Goal: Information Seeking & Learning: Learn about a topic

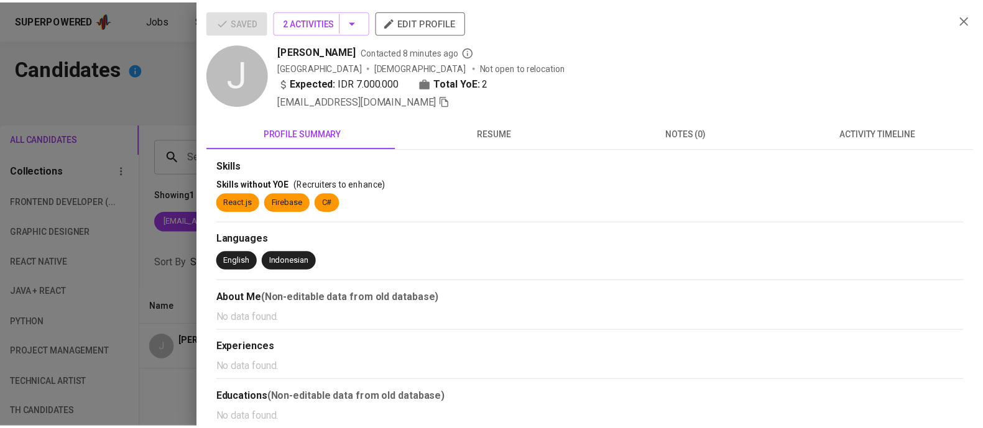
scroll to position [63, 0]
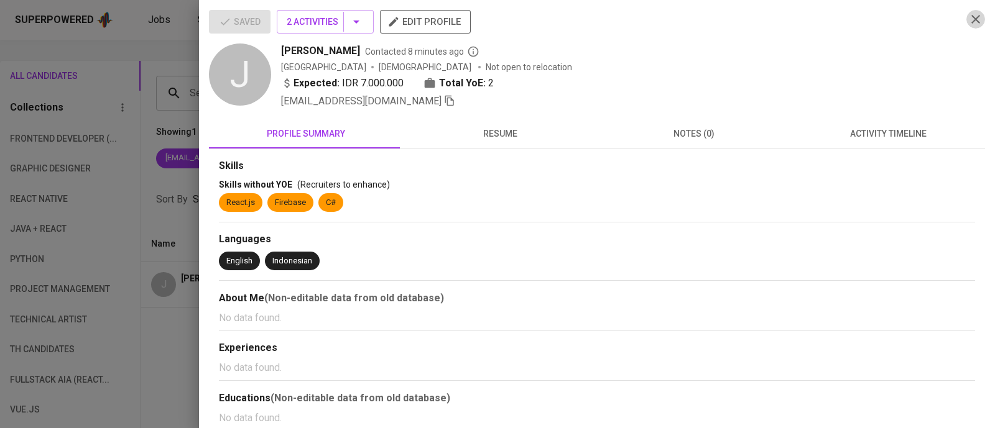
click at [971, 18] on icon "button" at bounding box center [975, 19] width 9 height 9
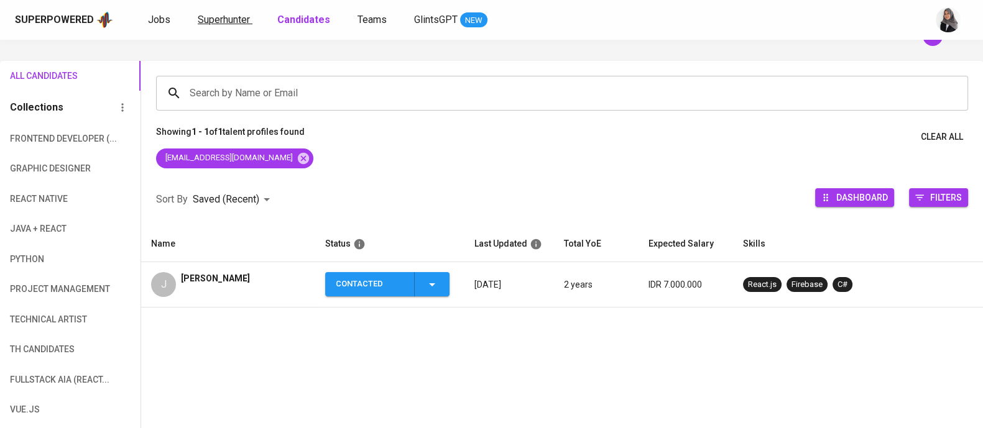
click at [210, 18] on span "Superhunter" at bounding box center [224, 20] width 52 height 12
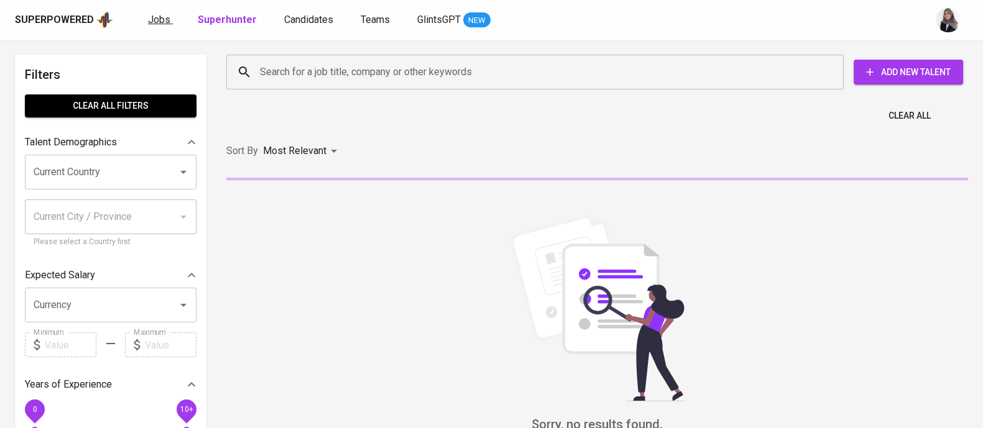
click at [157, 19] on span "Jobs" at bounding box center [159, 20] width 22 height 12
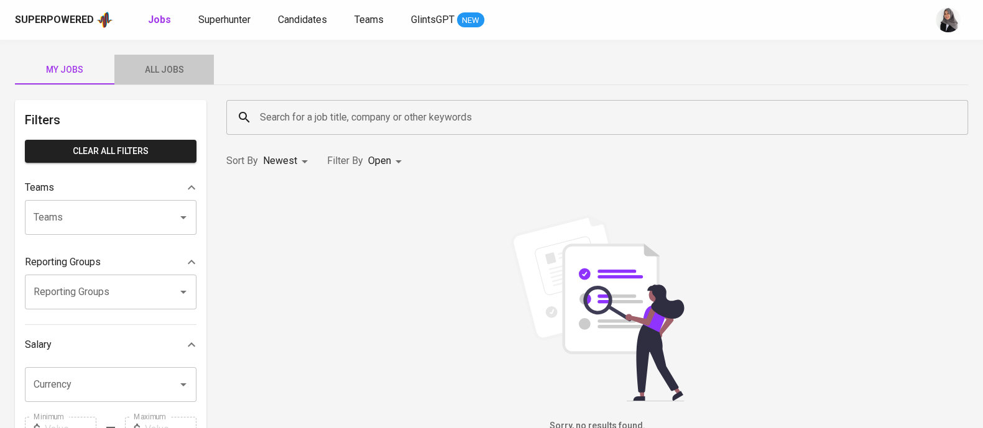
click at [162, 55] on button "All Jobs" at bounding box center [163, 70] width 99 height 30
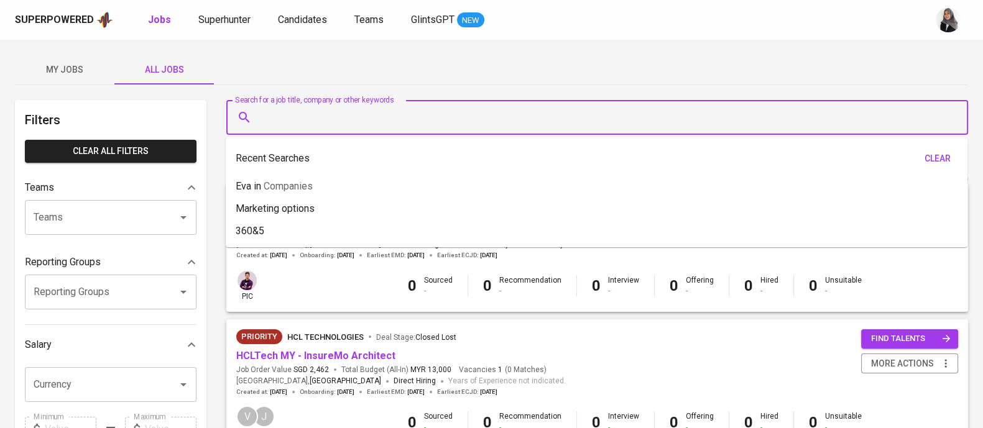
click at [394, 106] on input "Search for a job title, company or other keywords" at bounding box center [600, 118] width 687 height 24
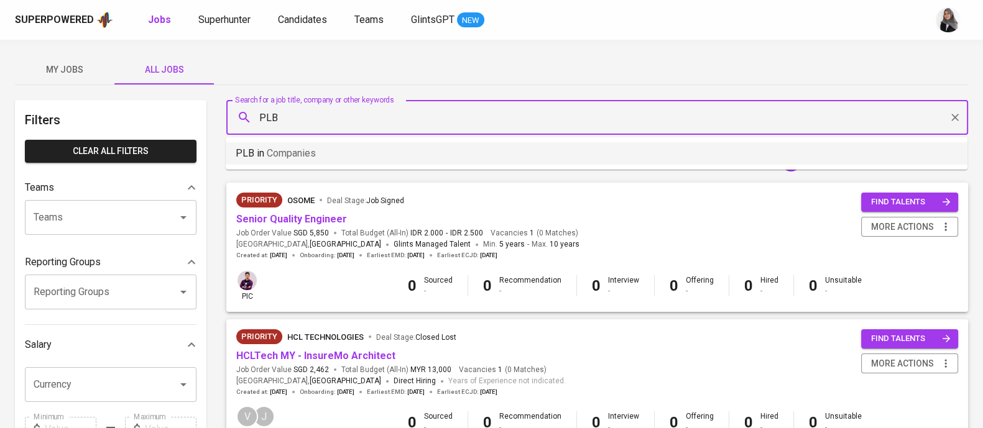
click at [377, 154] on li "PLB in Companies" at bounding box center [597, 153] width 742 height 22
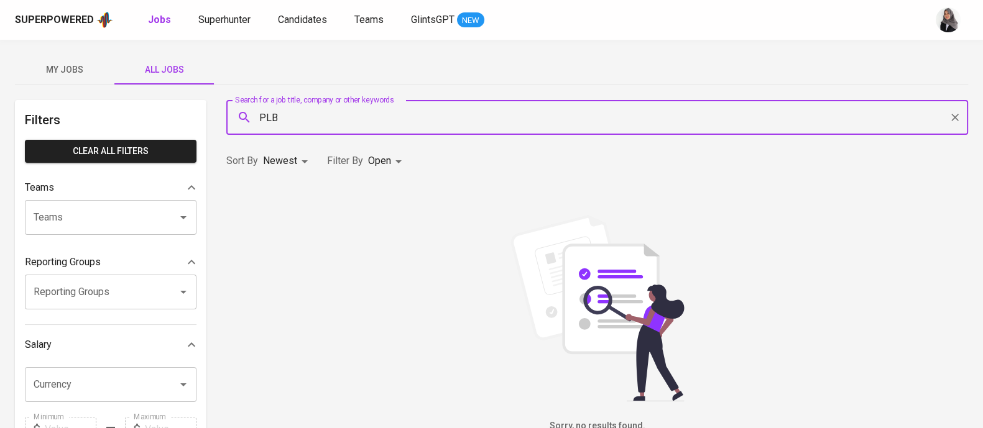
type input "PLB"
